Goal: Transaction & Acquisition: Purchase product/service

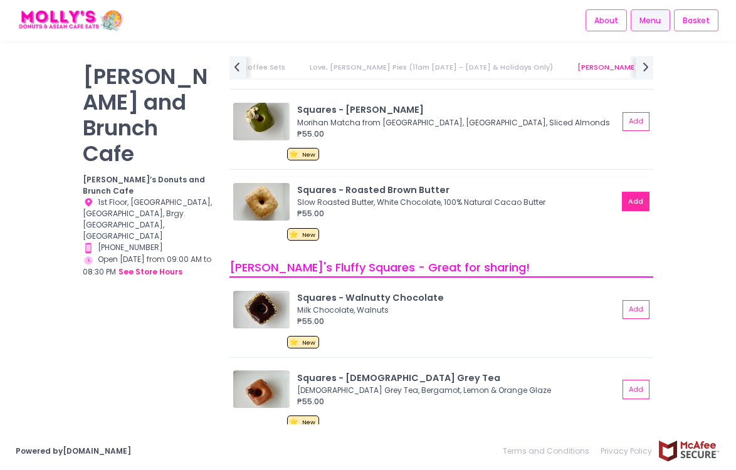
scroll to position [1290, 0]
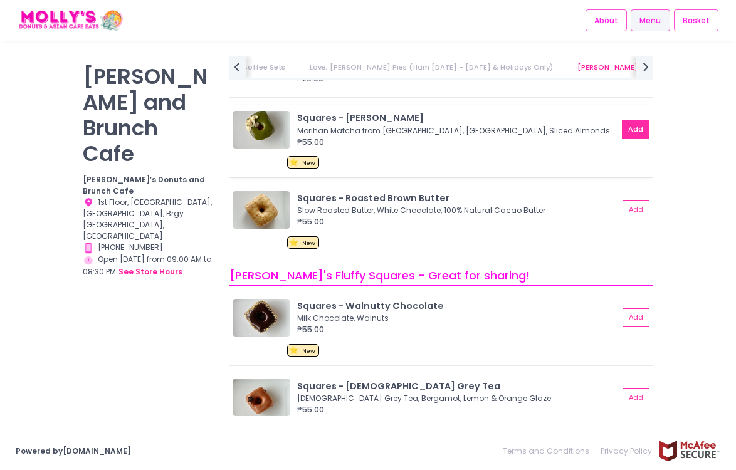
click at [640, 132] on button "Add" at bounding box center [636, 129] width 28 height 19
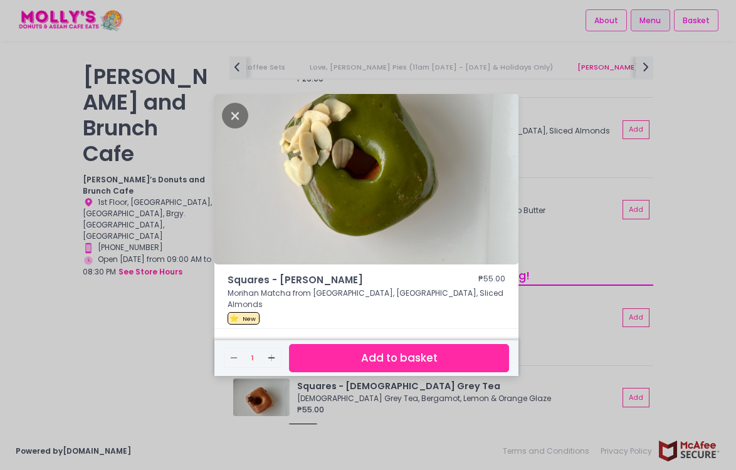
click at [484, 346] on button "Add to basket" at bounding box center [399, 358] width 220 height 28
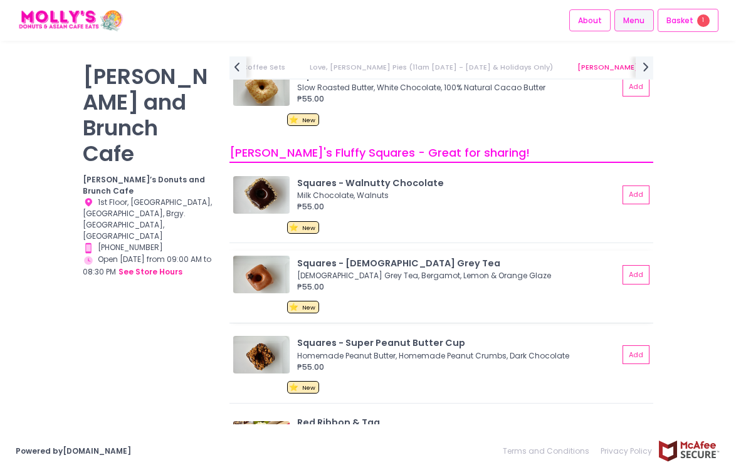
scroll to position [1458, 0]
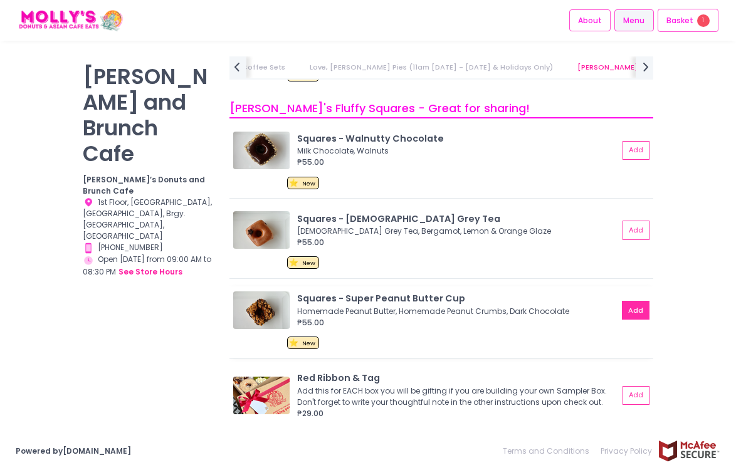
click at [629, 314] on button "Add" at bounding box center [636, 310] width 28 height 19
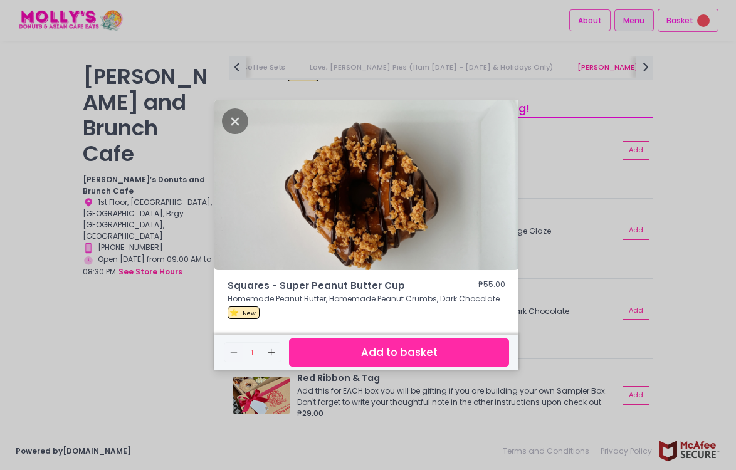
click at [422, 344] on button "Add to basket" at bounding box center [399, 353] width 220 height 28
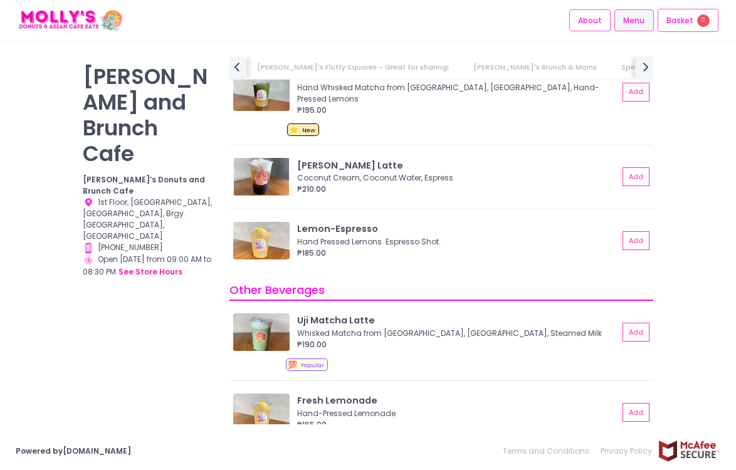
scroll to position [4288, 0]
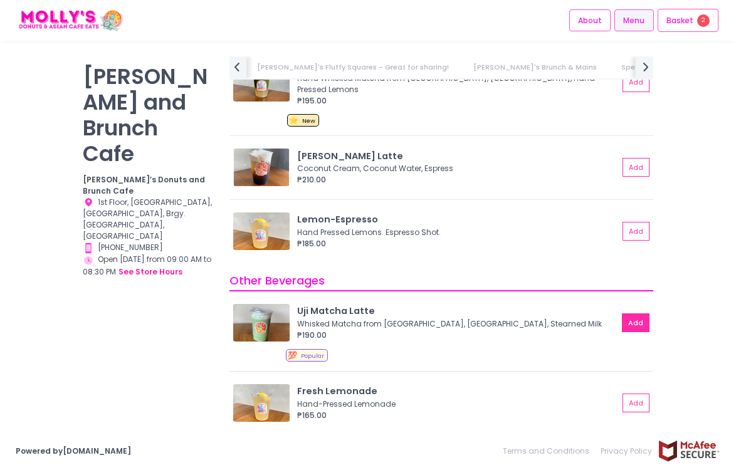
click at [635, 314] on button "Add" at bounding box center [636, 323] width 28 height 19
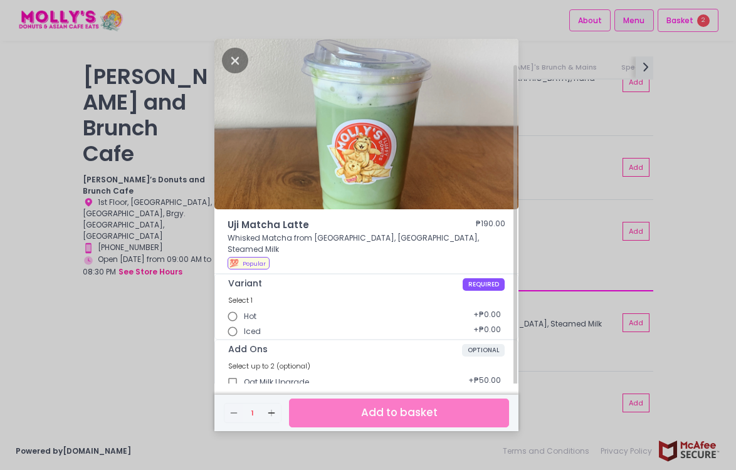
scroll to position [13, 0]
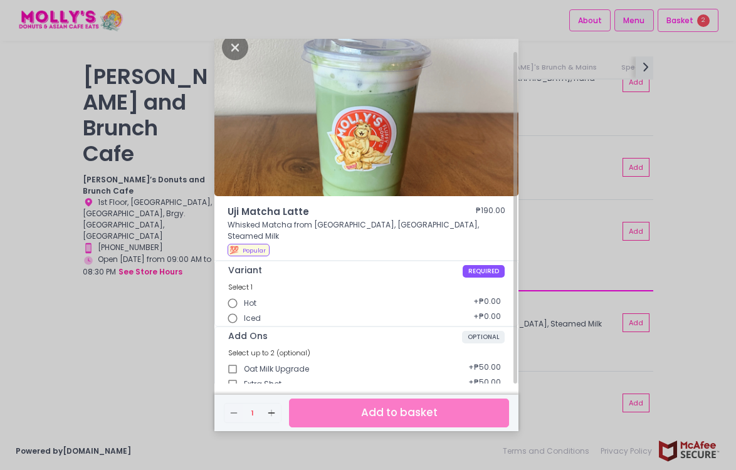
click at [235, 312] on input "Iced" at bounding box center [232, 318] width 23 height 23
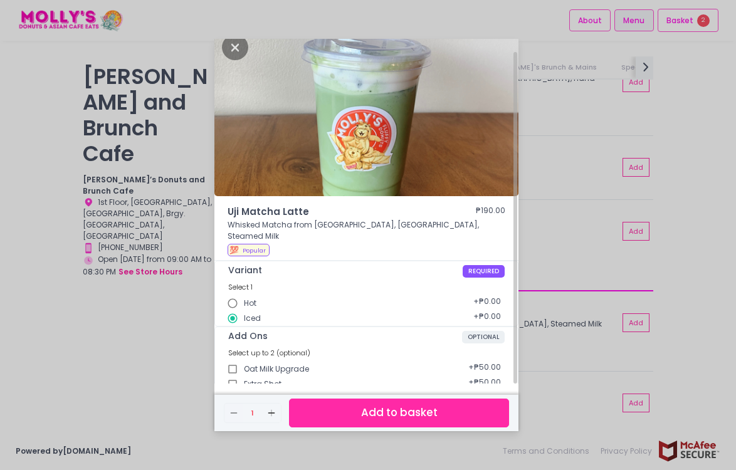
click at [310, 416] on button "Add to basket" at bounding box center [399, 413] width 220 height 28
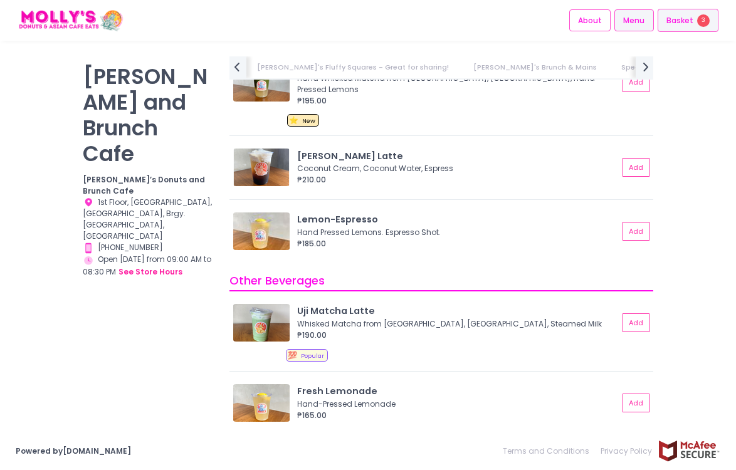
click at [677, 24] on span "Basket" at bounding box center [680, 20] width 27 height 13
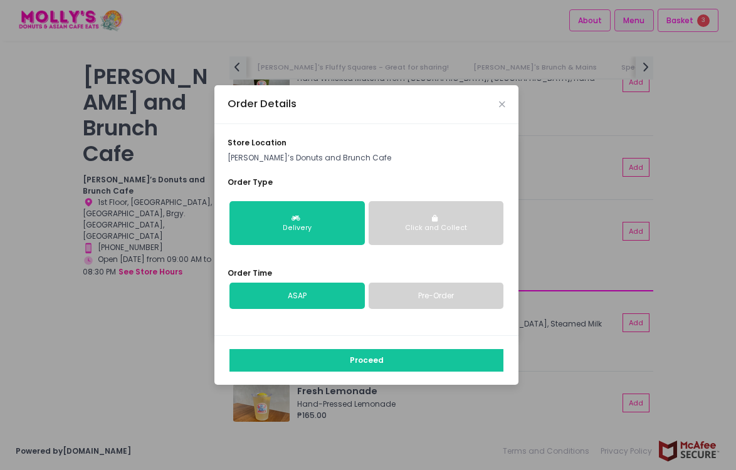
click at [405, 235] on button "Click and Collect" at bounding box center [437, 223] width 136 height 44
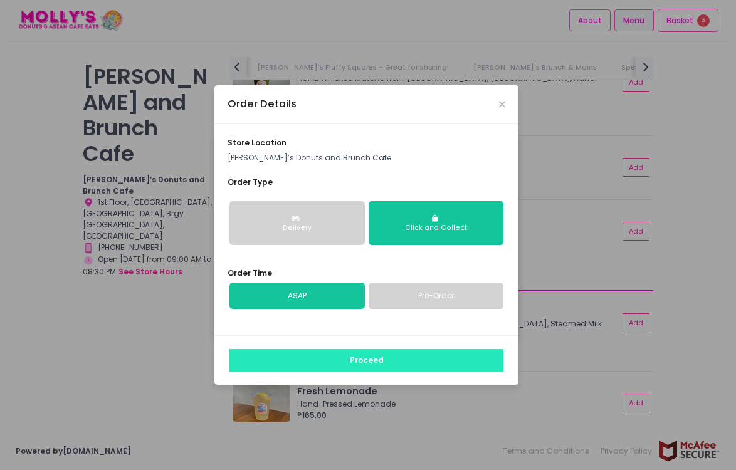
click at [333, 363] on button "Proceed" at bounding box center [367, 360] width 274 height 23
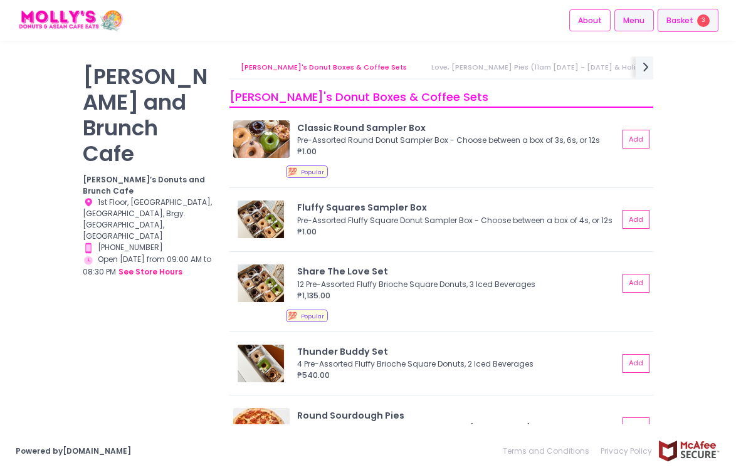
click at [671, 22] on span "Basket" at bounding box center [680, 20] width 27 height 13
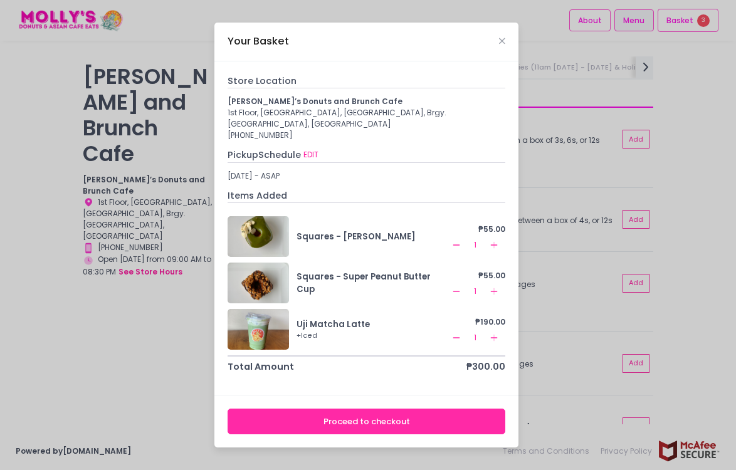
click at [358, 419] on button "Proceed to checkout" at bounding box center [367, 422] width 278 height 26
